Goal: Navigation & Orientation: Find specific page/section

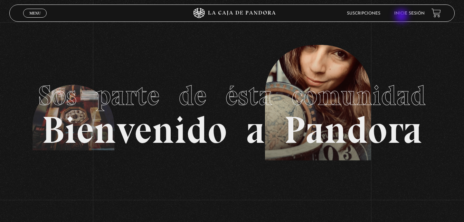
click at [402, 17] on li "Inicie sesión" at bounding box center [409, 13] width 30 height 11
click at [413, 14] on link "Inicie sesión" at bounding box center [409, 13] width 30 height 4
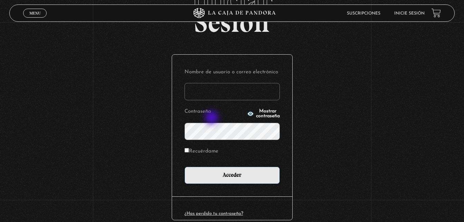
scroll to position [82, 0]
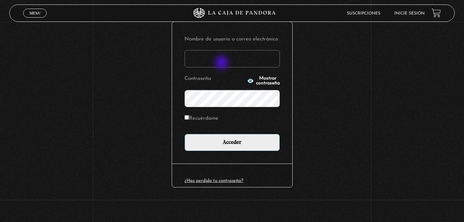
click at [222, 63] on input "Nombre de usuario o correo electrónico" at bounding box center [231, 58] width 95 height 17
type input "[EMAIL_ADDRESS][DOMAIN_NAME]"
click at [184, 134] on input "Acceder" at bounding box center [231, 142] width 95 height 17
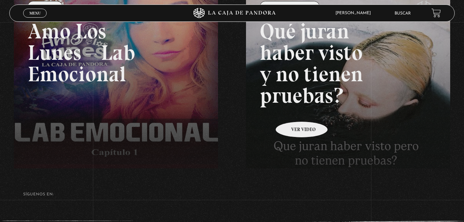
scroll to position [160, 0]
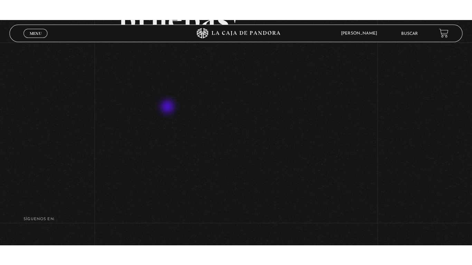
scroll to position [138, 0]
